Goal: Information Seeking & Learning: Learn about a topic

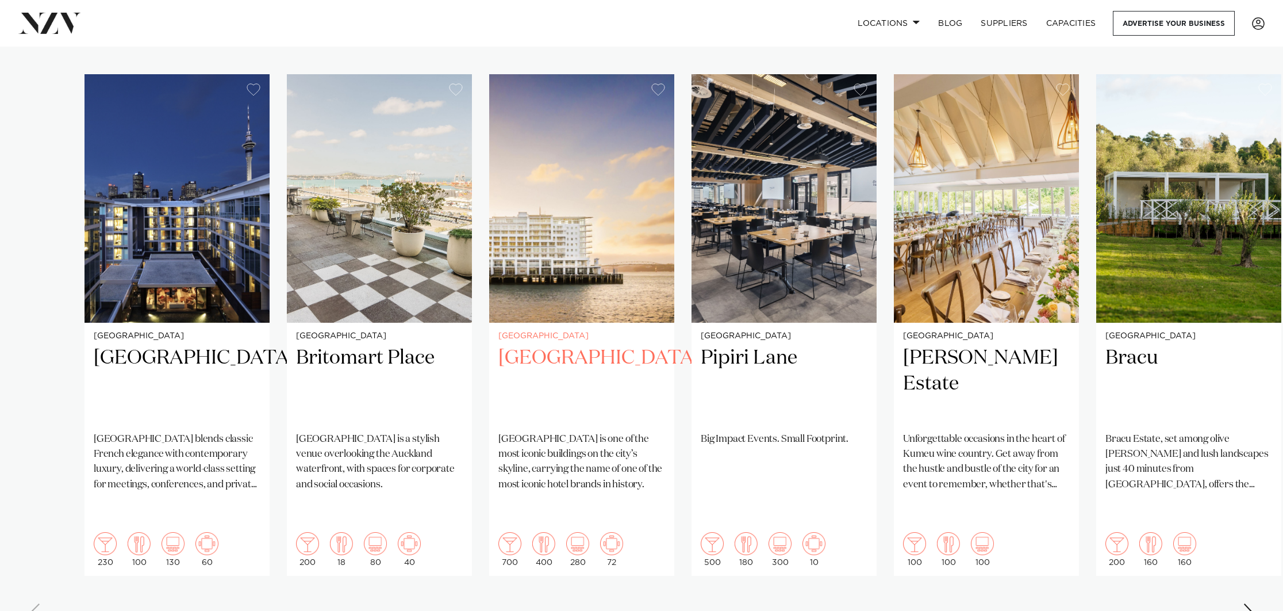
scroll to position [801, 0]
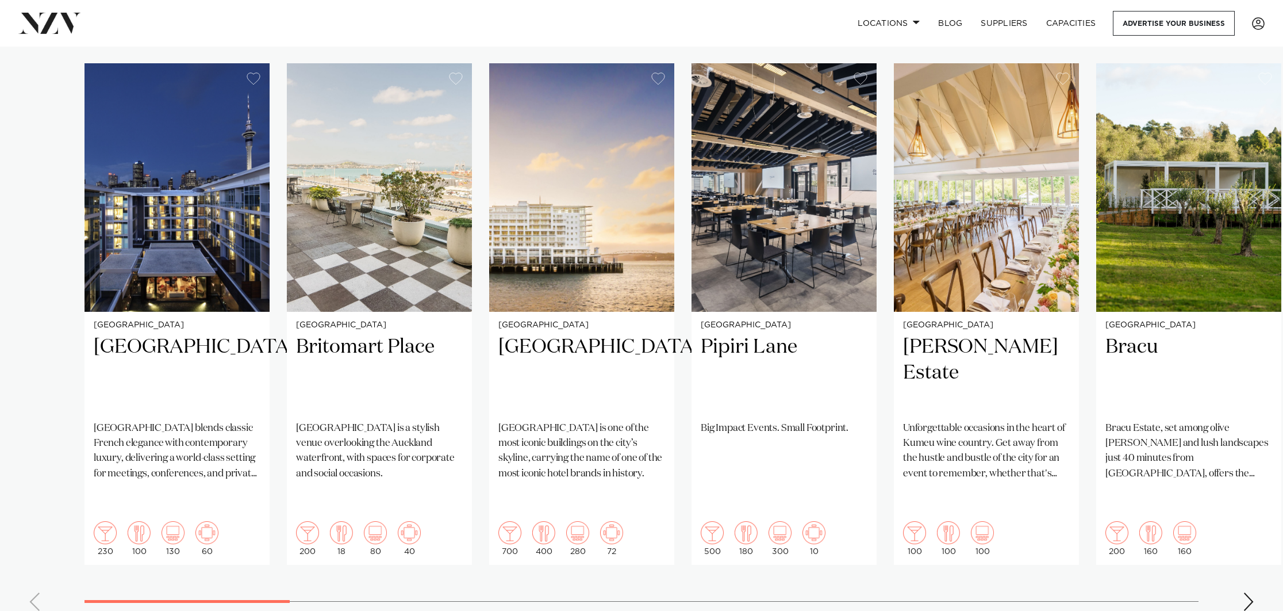
click at [1248, 592] on div "Next slide" at bounding box center [1248, 601] width 11 height 18
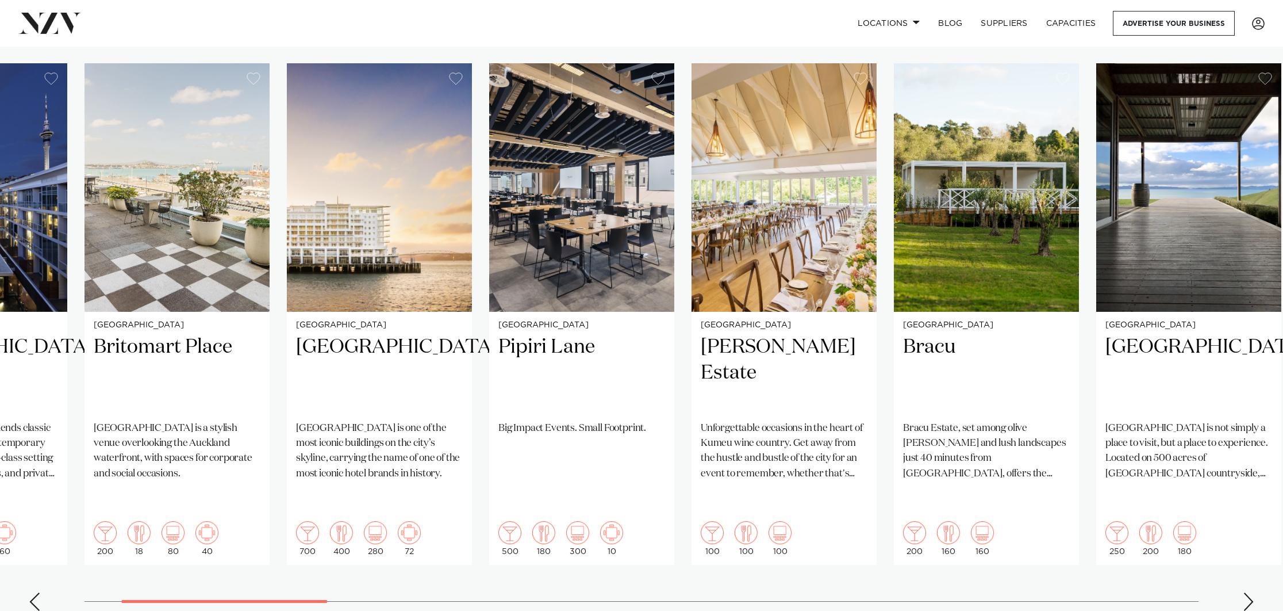
click at [1248, 592] on div "Next slide" at bounding box center [1248, 601] width 11 height 18
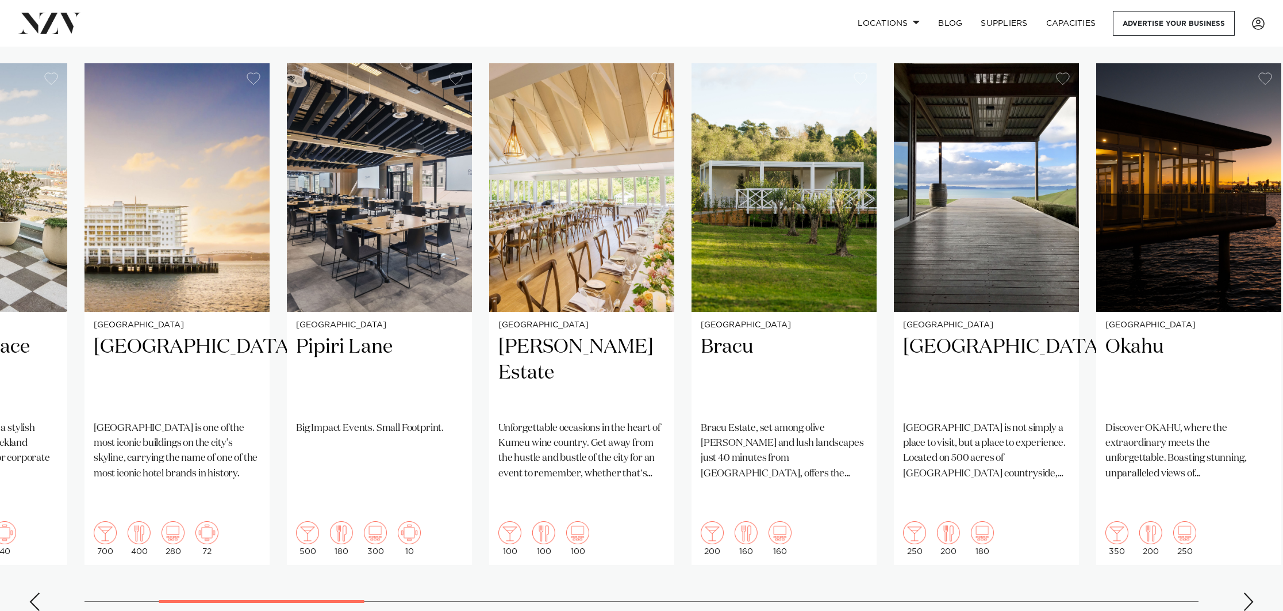
click at [1248, 592] on div "Next slide" at bounding box center [1248, 601] width 11 height 18
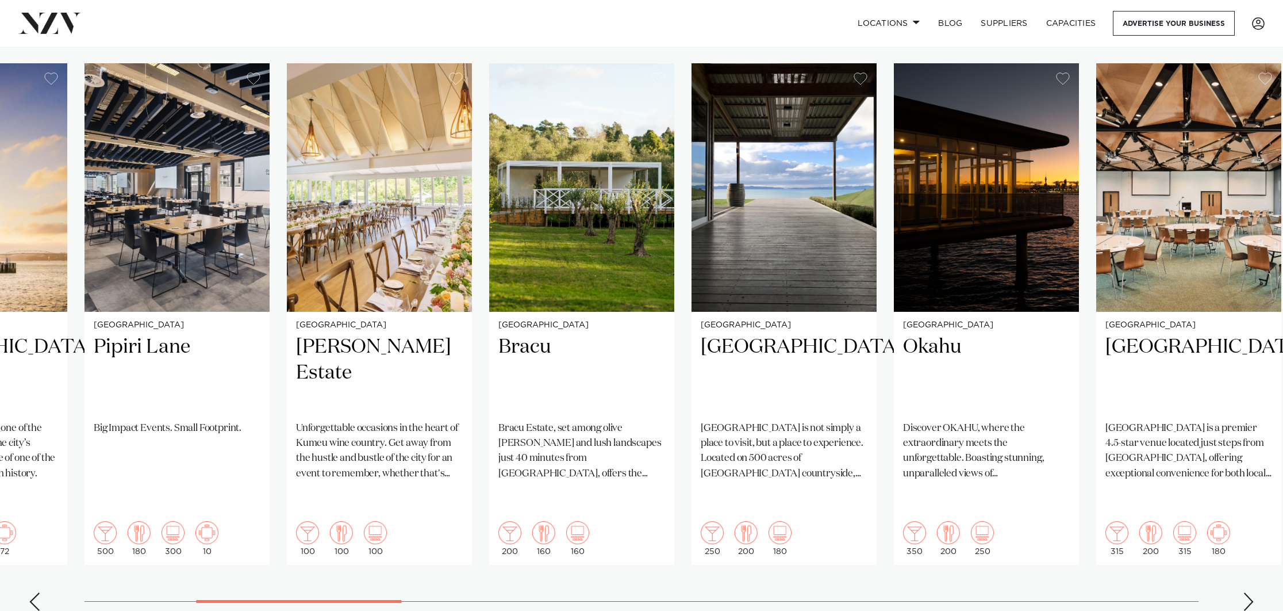
click at [1248, 592] on div "Next slide" at bounding box center [1248, 601] width 11 height 18
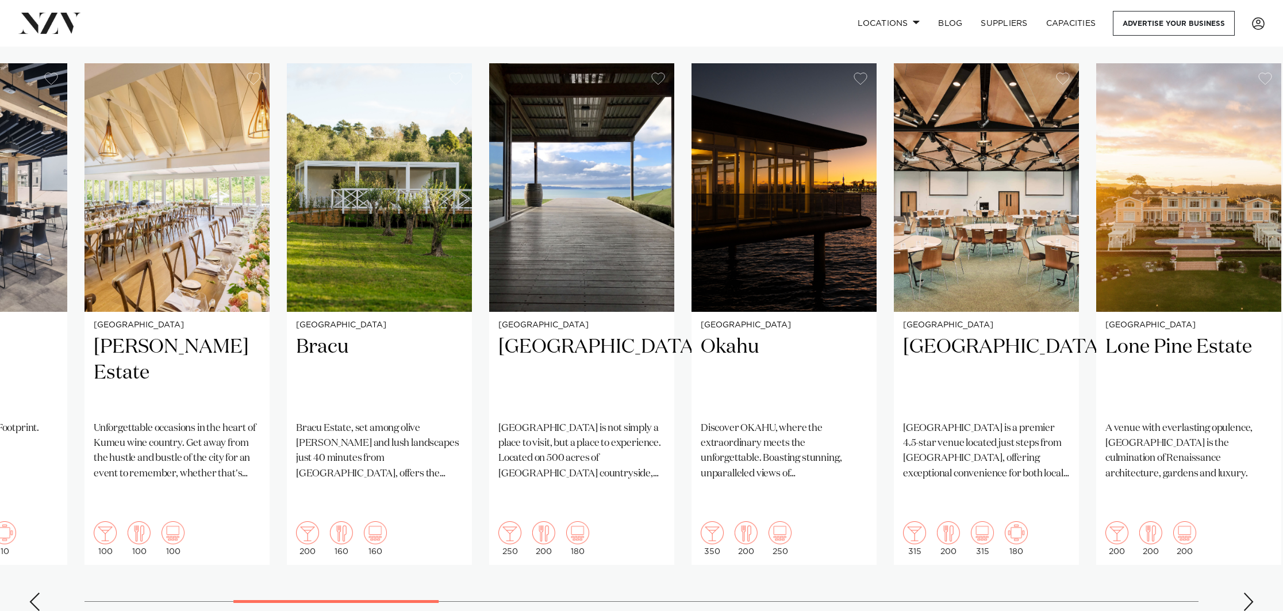
click at [1248, 592] on div "Next slide" at bounding box center [1248, 601] width 11 height 18
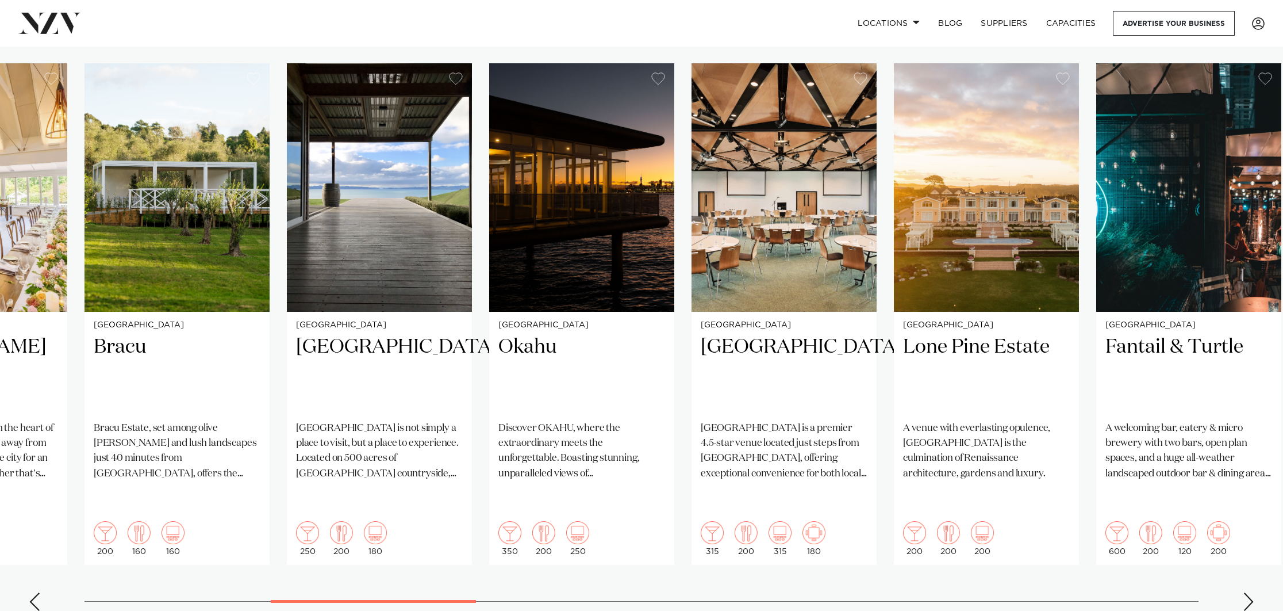
click at [1248, 592] on div "Next slide" at bounding box center [1248, 601] width 11 height 18
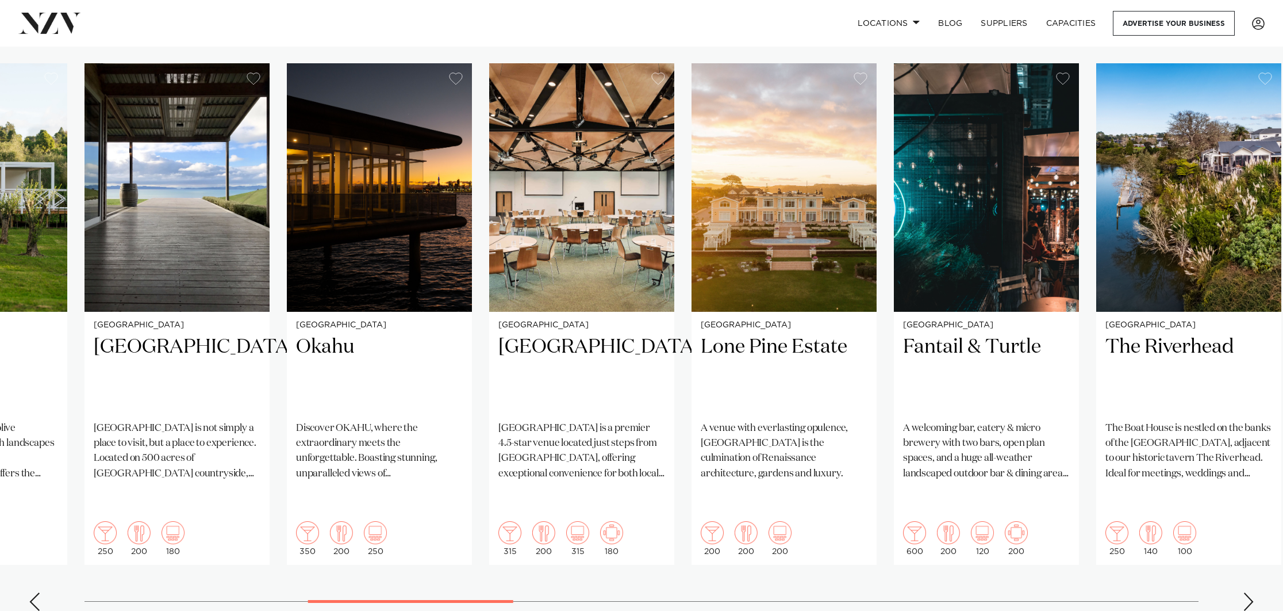
click at [1248, 592] on div "Next slide" at bounding box center [1248, 601] width 11 height 18
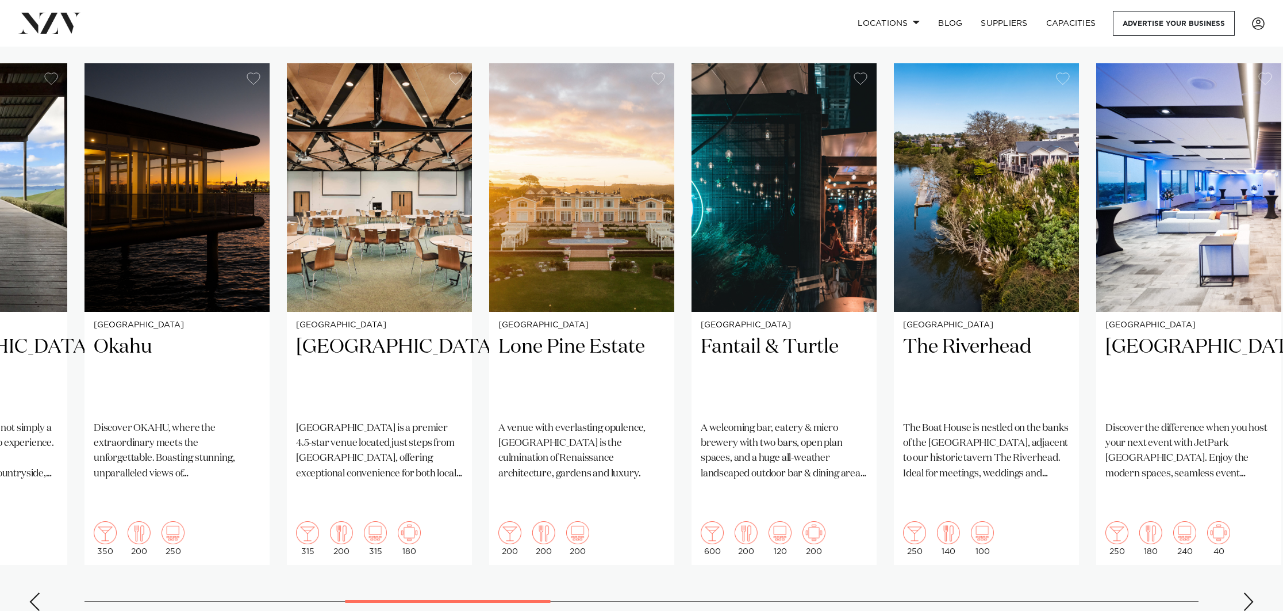
click at [1248, 592] on div "Next slide" at bounding box center [1248, 601] width 11 height 18
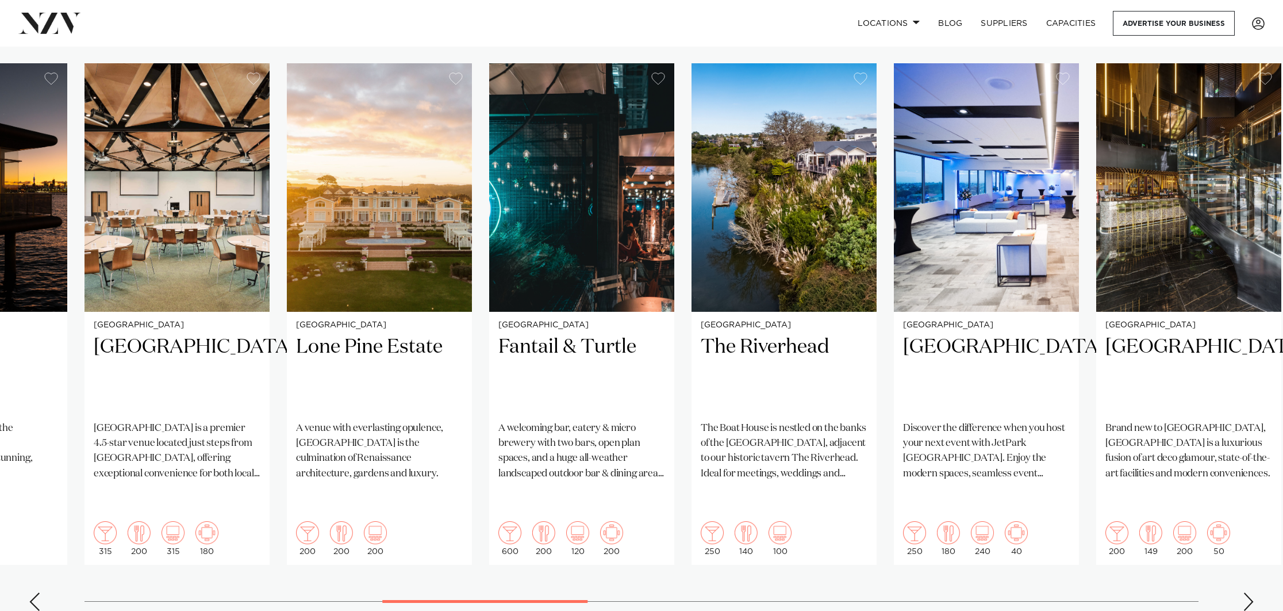
click at [1248, 592] on div "Next slide" at bounding box center [1248, 601] width 11 height 18
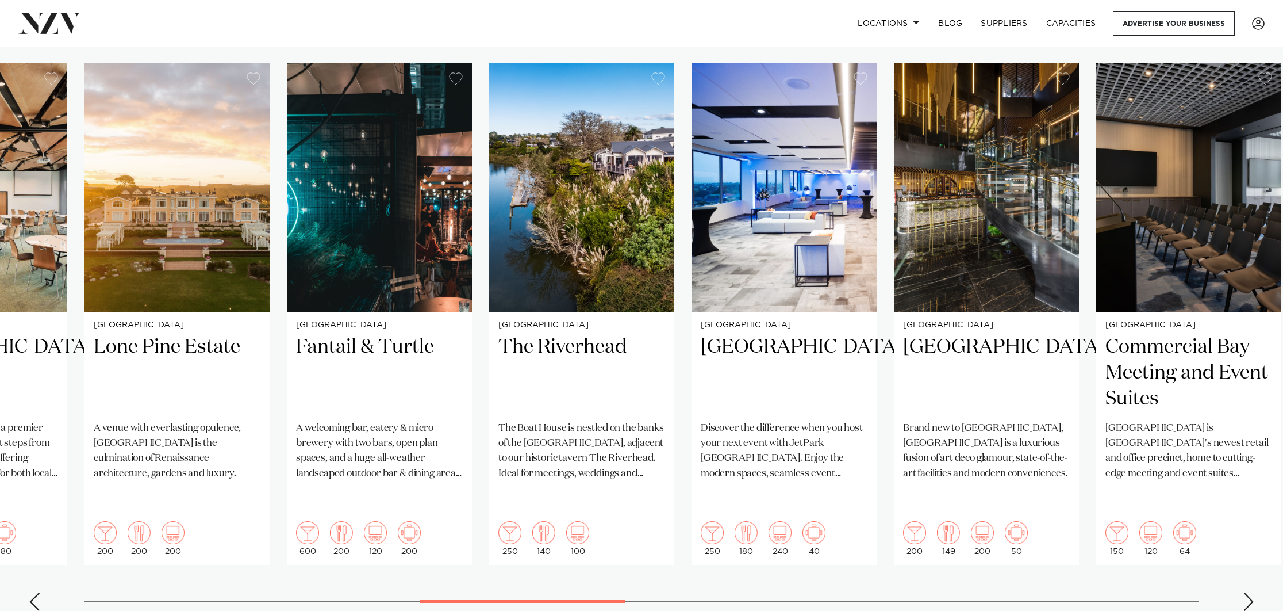
click at [1248, 592] on div "Next slide" at bounding box center [1248, 601] width 11 height 18
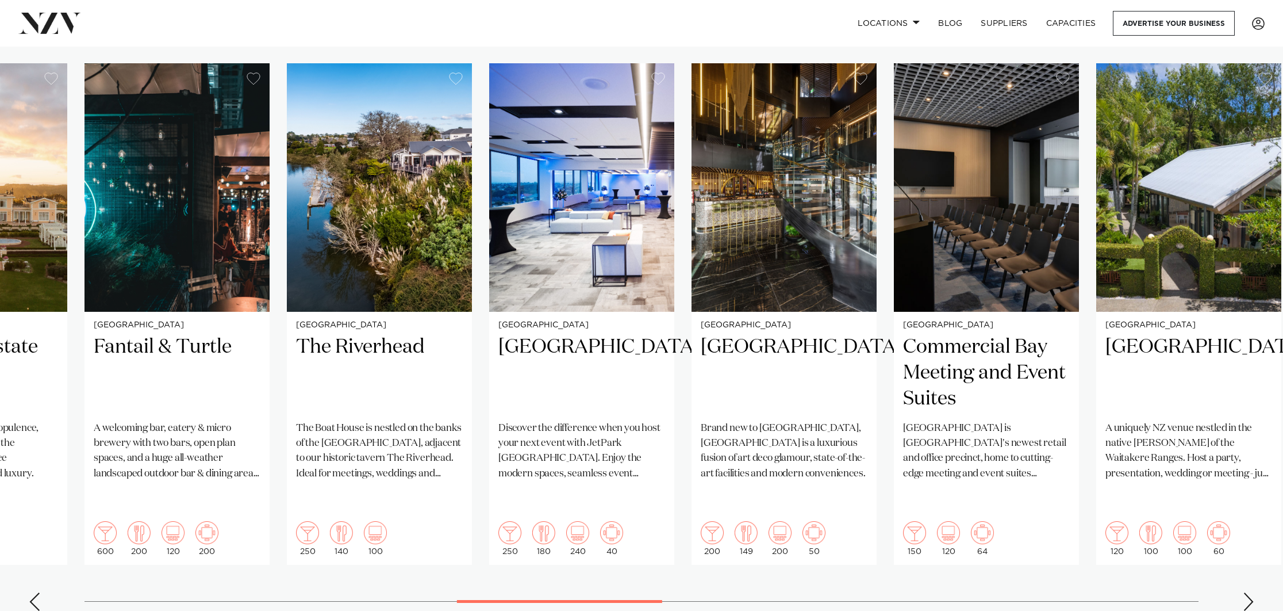
click at [1248, 592] on div "Next slide" at bounding box center [1248, 601] width 11 height 18
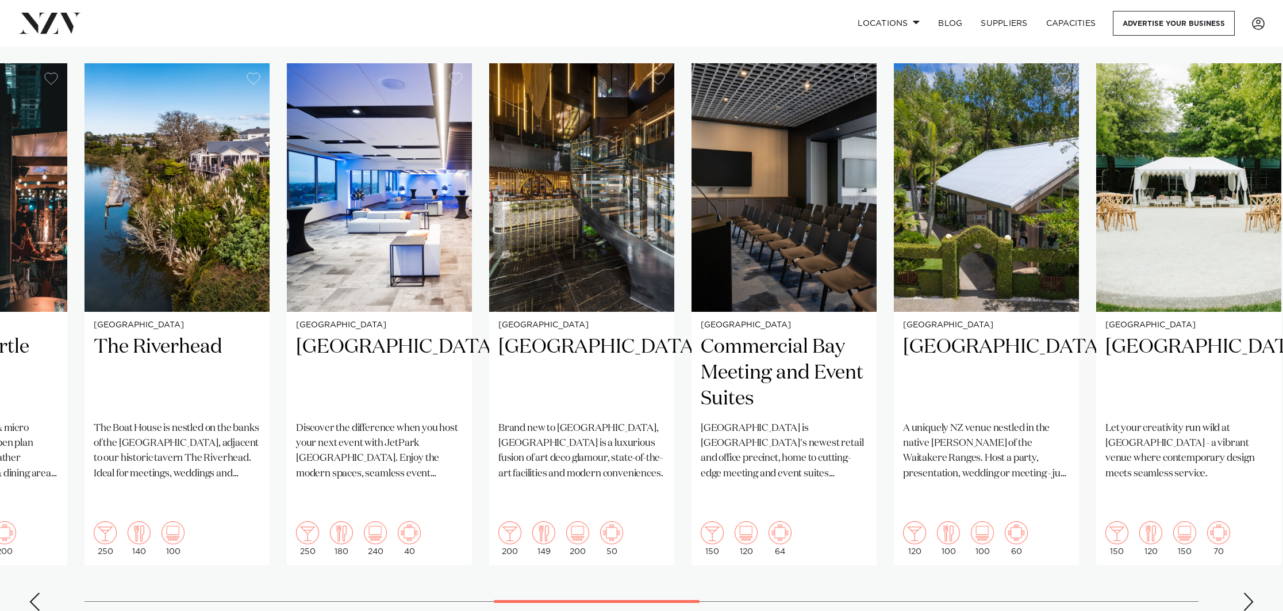
click at [1248, 592] on div "Next slide" at bounding box center [1248, 601] width 11 height 18
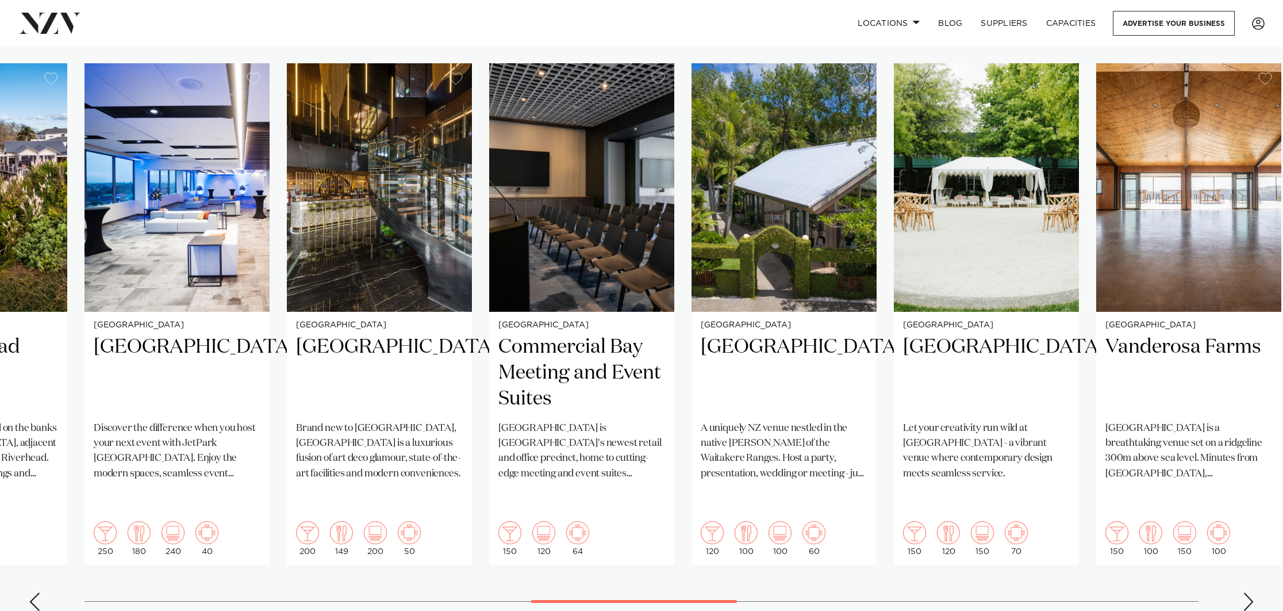
click at [1248, 592] on div "Next slide" at bounding box center [1248, 601] width 11 height 18
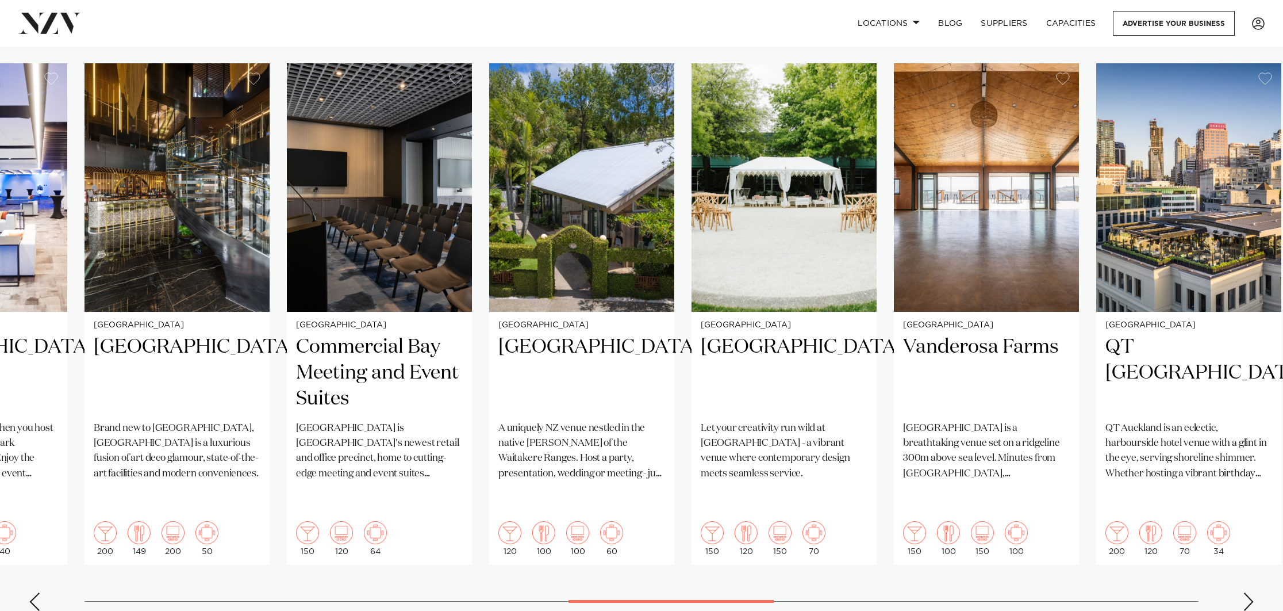
click at [1248, 592] on div "Next slide" at bounding box center [1248, 601] width 11 height 18
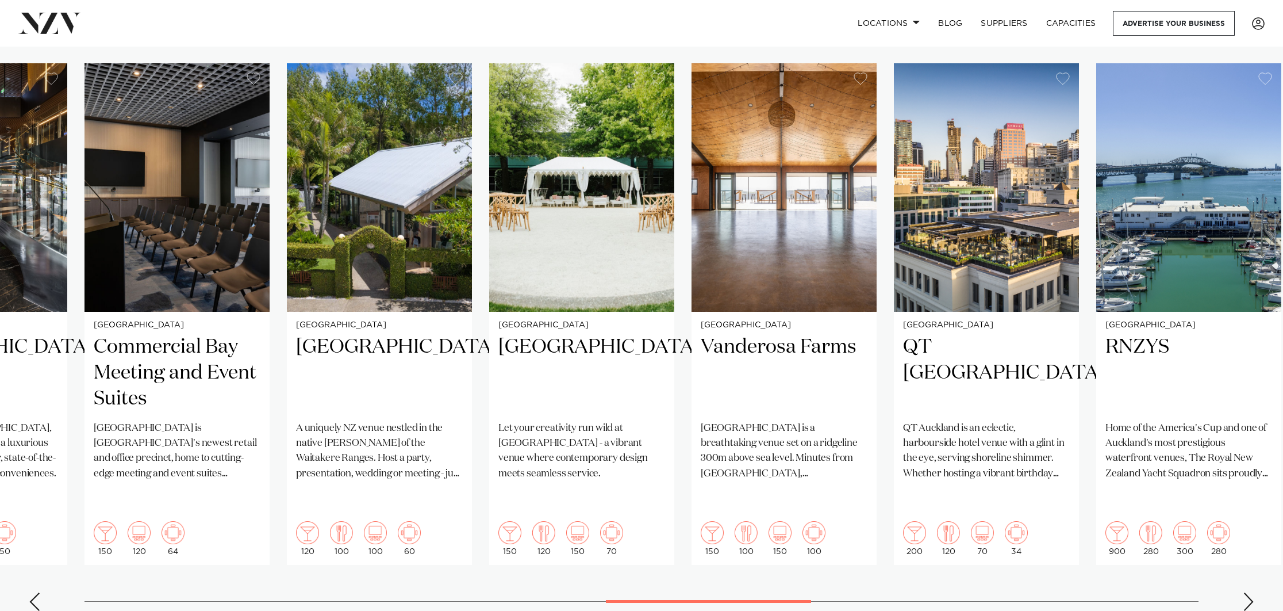
click at [1248, 592] on div "Next slide" at bounding box center [1248, 601] width 11 height 18
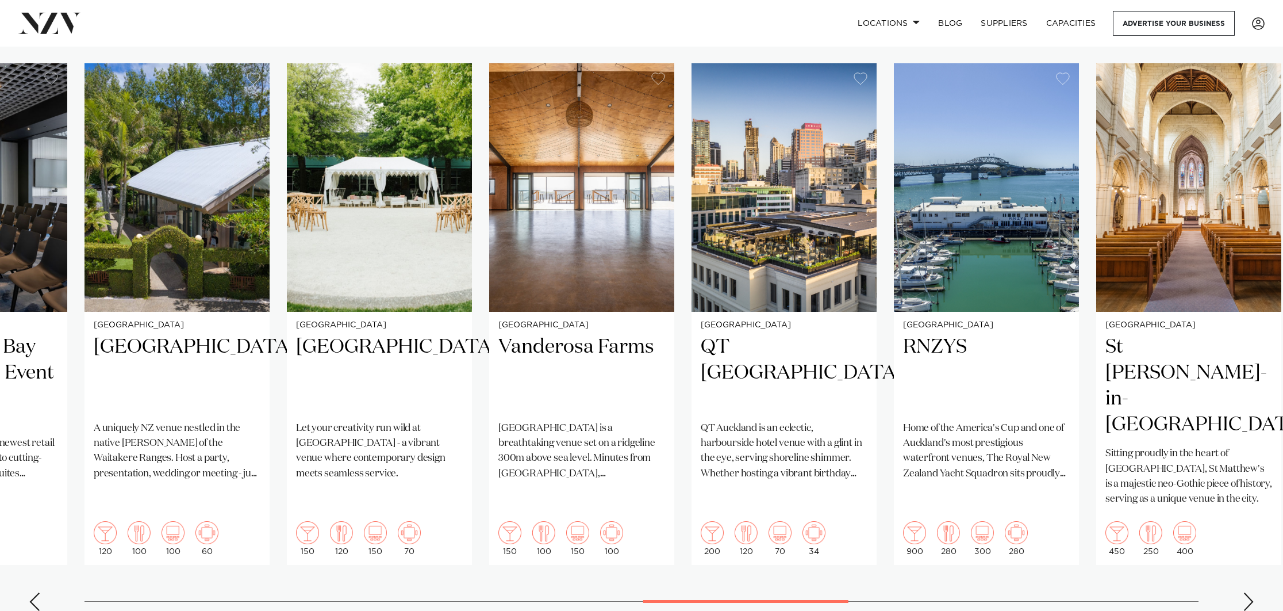
click at [1248, 592] on div "Next slide" at bounding box center [1248, 601] width 11 height 18
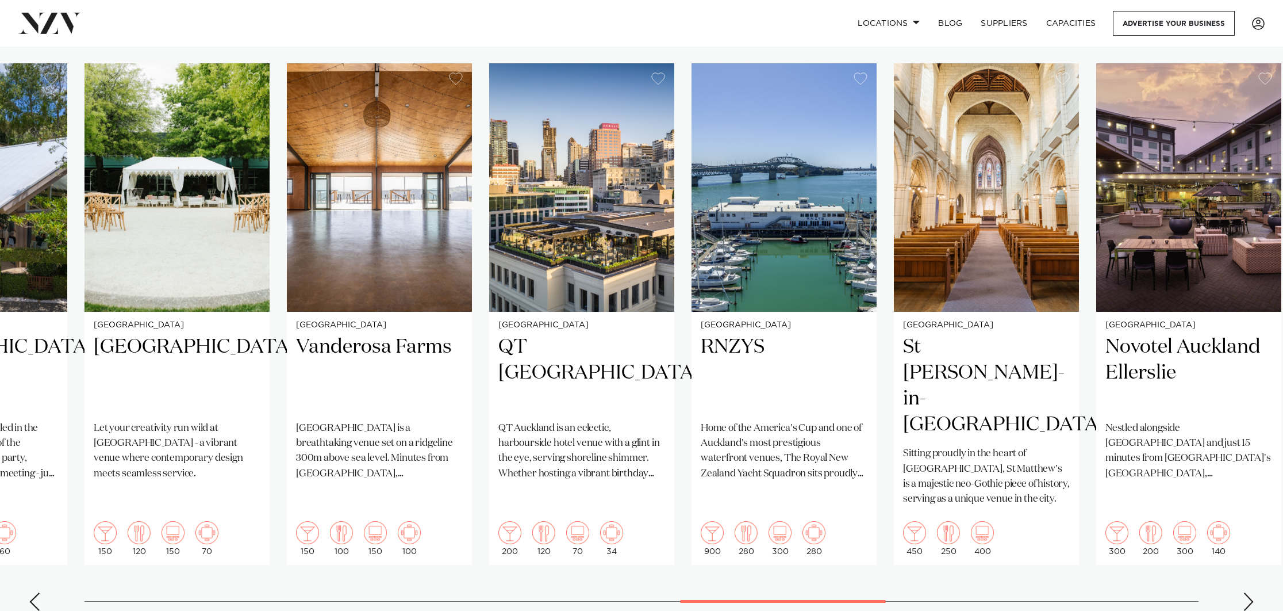
click at [1248, 592] on div "Next slide" at bounding box center [1248, 601] width 11 height 18
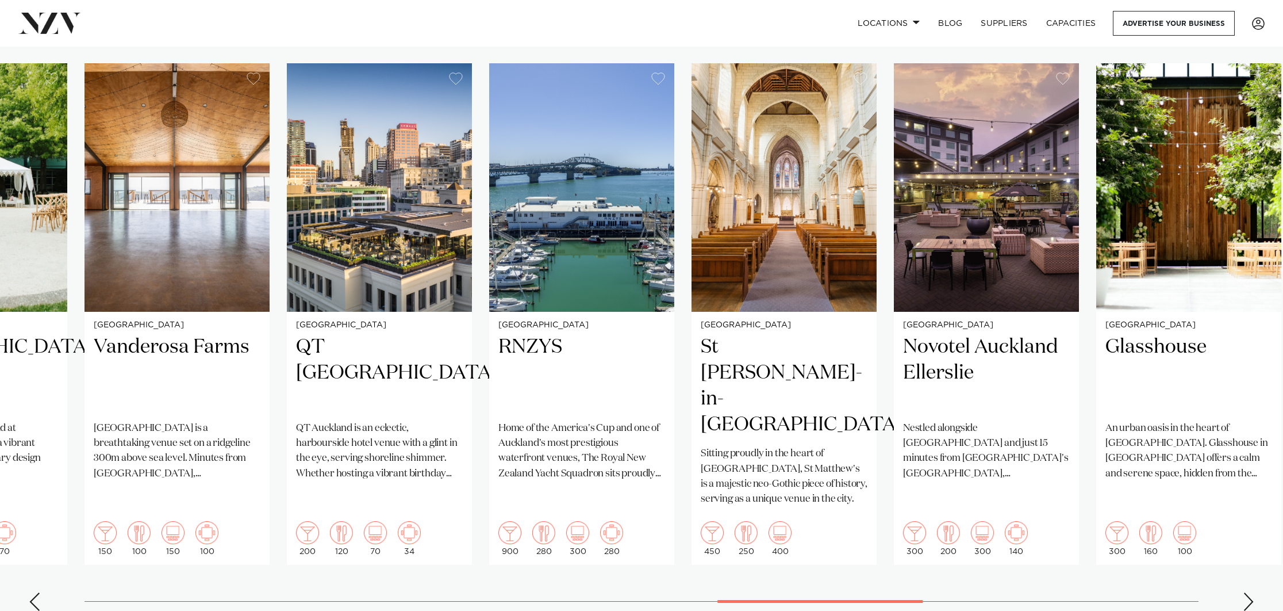
click at [1248, 592] on div "Next slide" at bounding box center [1248, 601] width 11 height 18
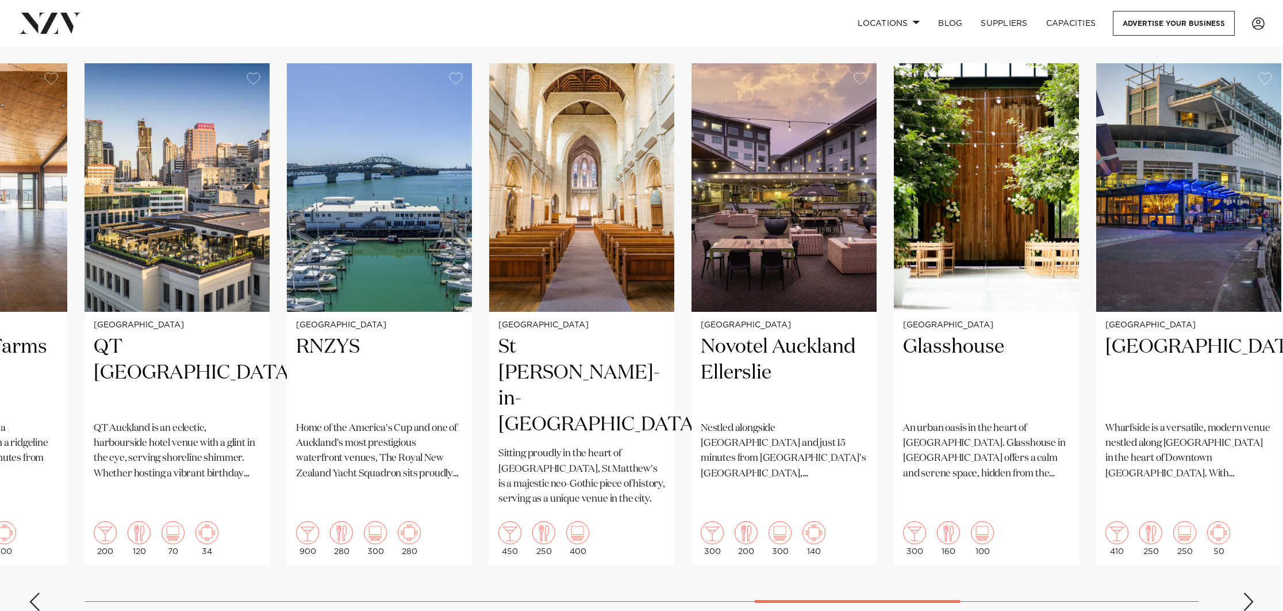
click at [1248, 592] on div "Next slide" at bounding box center [1248, 601] width 11 height 18
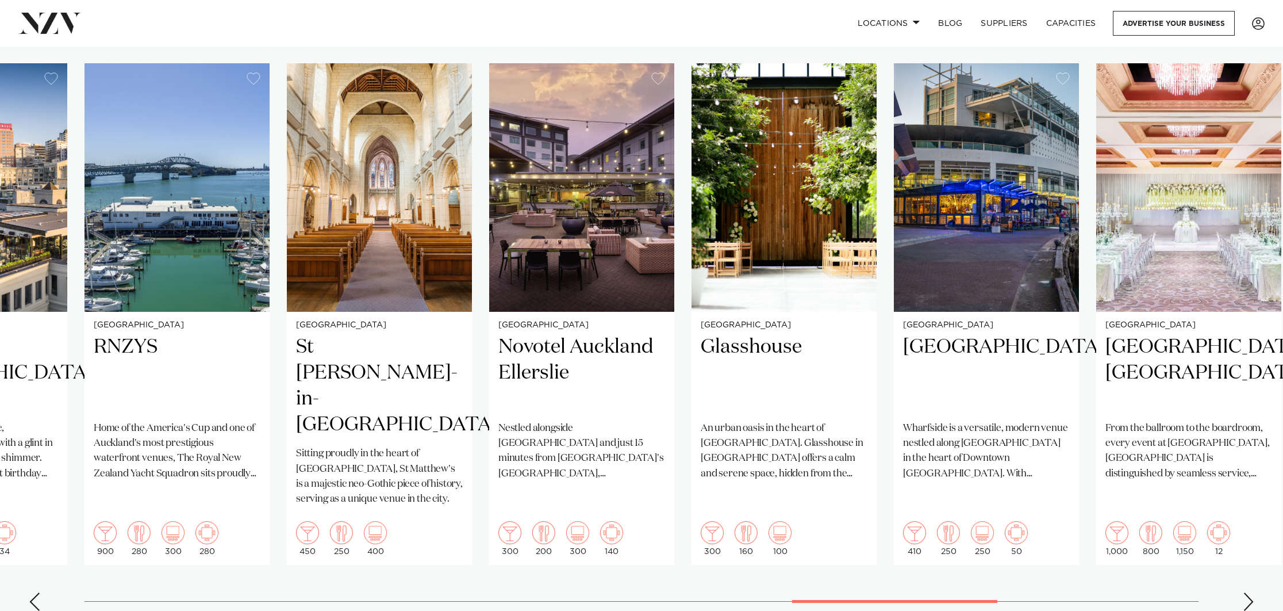
click at [1248, 592] on div "Next slide" at bounding box center [1248, 601] width 11 height 18
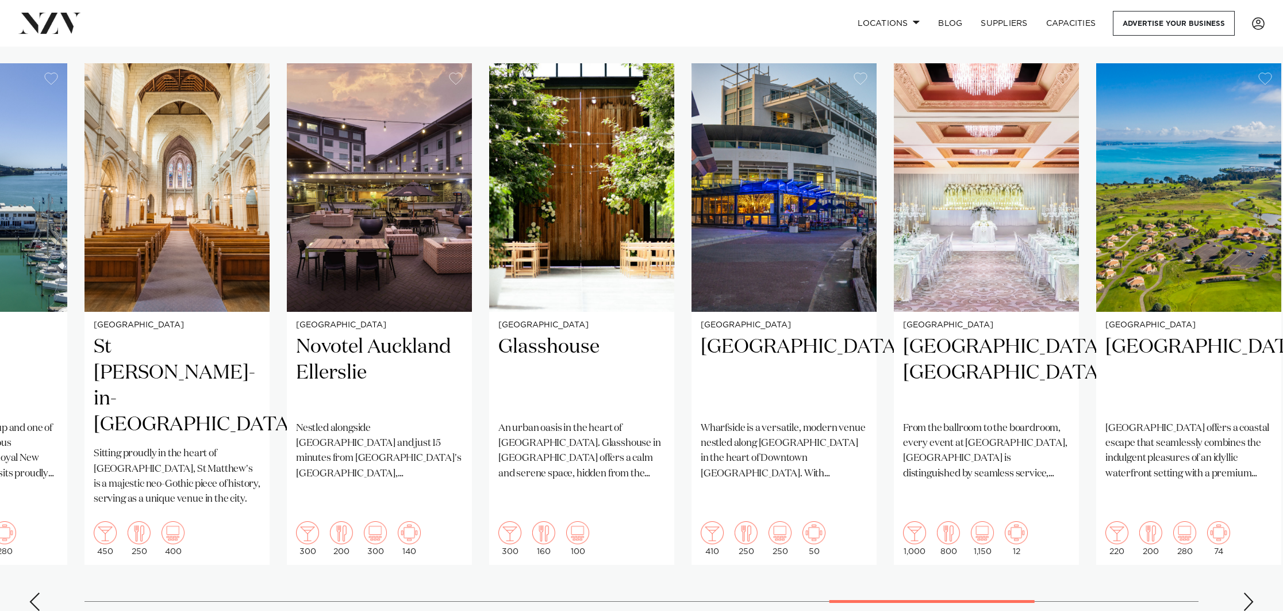
click at [1248, 592] on div "Next slide" at bounding box center [1248, 601] width 11 height 18
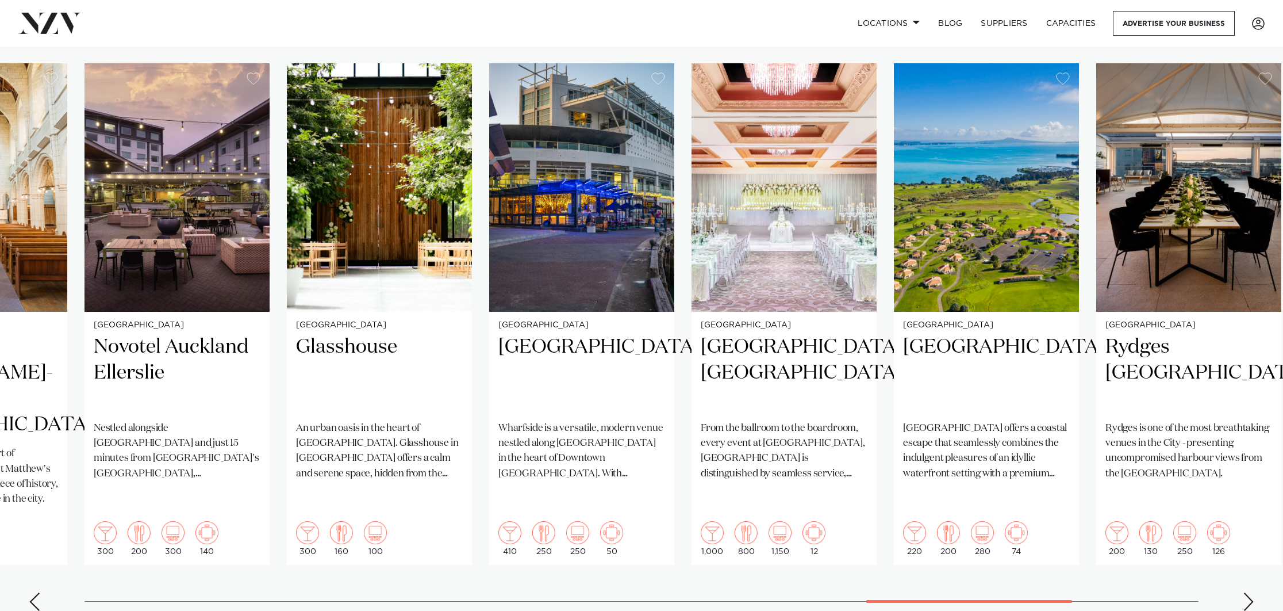
click at [1248, 592] on div "Next slide" at bounding box center [1248, 601] width 11 height 18
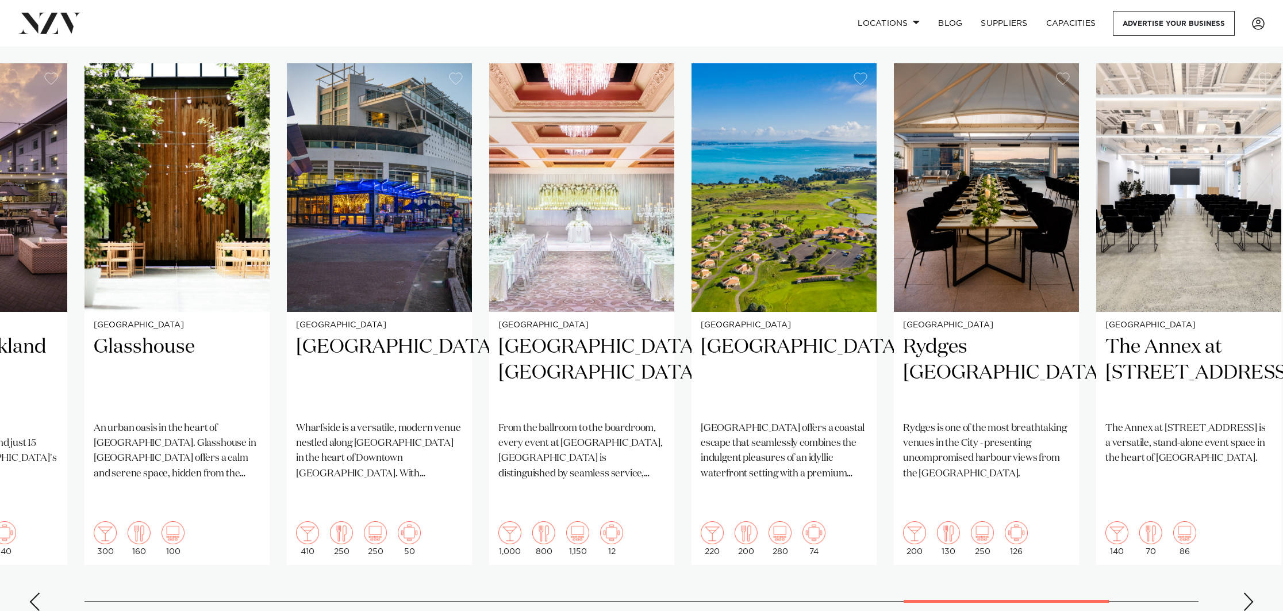
click at [1248, 592] on div "Next slide" at bounding box center [1248, 601] width 11 height 18
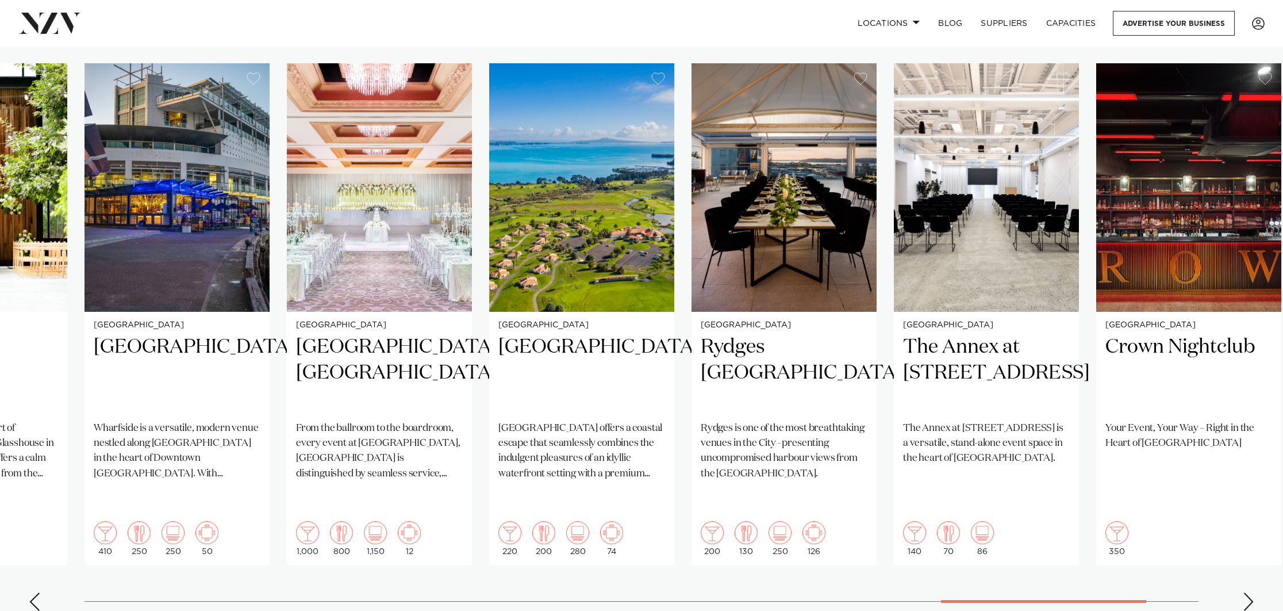
click at [1248, 592] on div "Next slide" at bounding box center [1248, 601] width 11 height 18
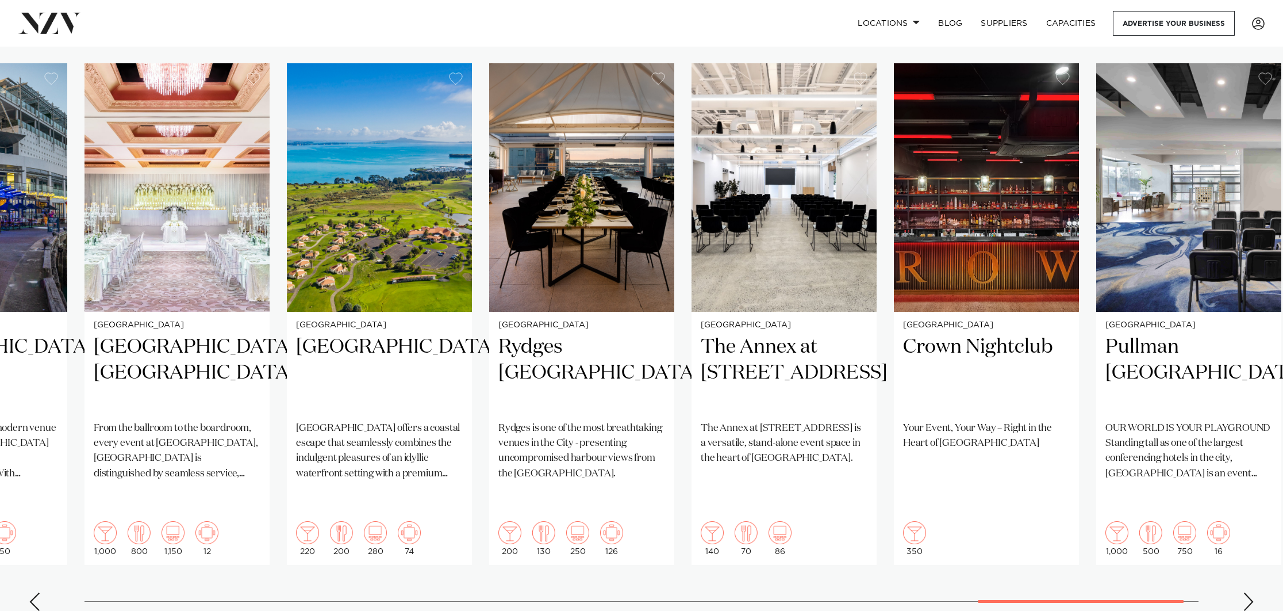
click at [1248, 592] on div "Next slide" at bounding box center [1248, 601] width 11 height 18
